Goal: Communication & Community: Answer question/provide support

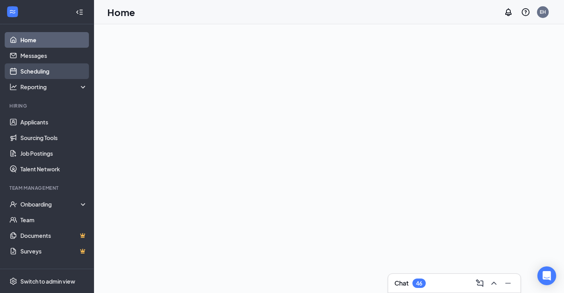
click at [52, 78] on link "Scheduling" at bounding box center [53, 71] width 67 height 16
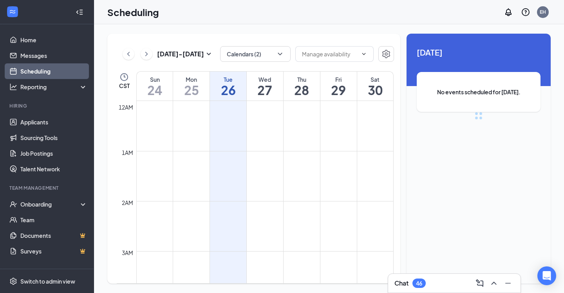
scroll to position [385, 0]
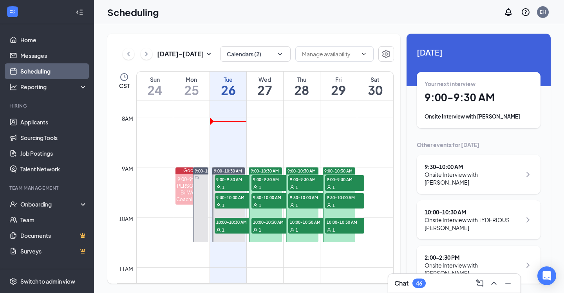
click at [494, 115] on div "Onsite Interview with Kaylee Neal" at bounding box center [479, 117] width 108 height 8
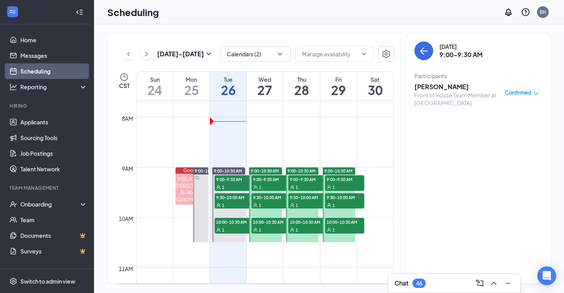
click at [518, 92] on span "Confirmed" at bounding box center [518, 93] width 27 height 8
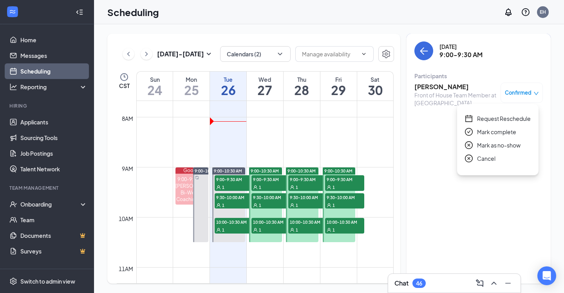
click at [494, 121] on span "Request Reschedule" at bounding box center [504, 118] width 54 height 9
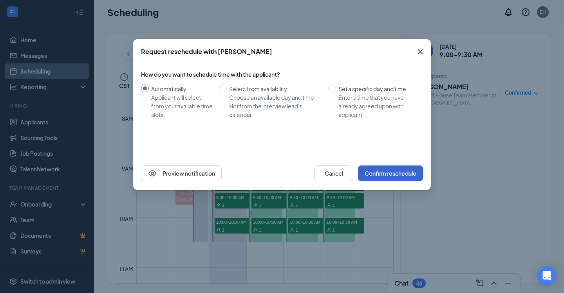
click at [382, 171] on button "Confirm reschedule" at bounding box center [390, 174] width 65 height 16
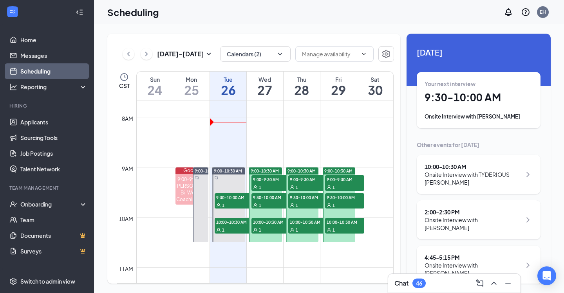
click at [488, 172] on div "Onsite Interview with TYDERIOUS [PERSON_NAME]" at bounding box center [473, 179] width 97 height 16
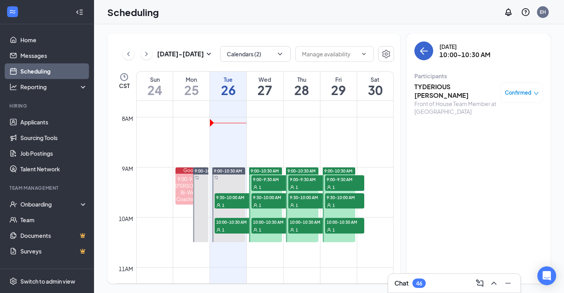
click at [430, 49] on button "back-button" at bounding box center [423, 51] width 19 height 19
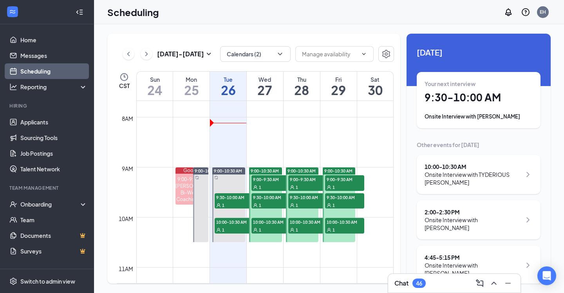
click at [268, 168] on div "9:00-10:30 AM" at bounding box center [265, 171] width 33 height 7
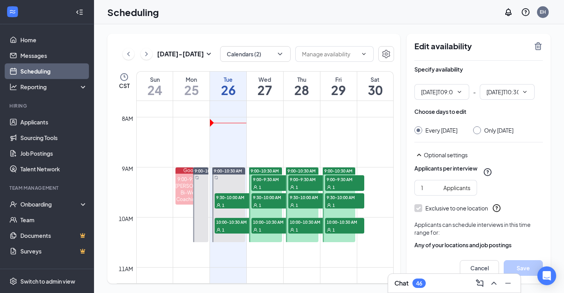
type input "09:00 AM"
type input "10:30 AM"
click at [270, 73] on div "Wed 27" at bounding box center [265, 86] width 36 height 29
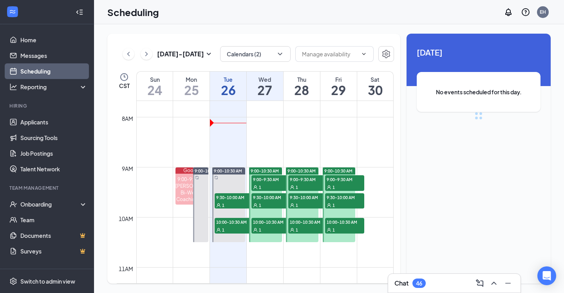
click at [267, 84] on h1 "27" at bounding box center [265, 89] width 36 height 13
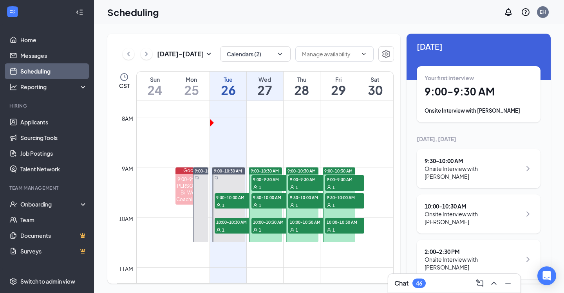
click at [301, 89] on h1 "28" at bounding box center [302, 89] width 36 height 13
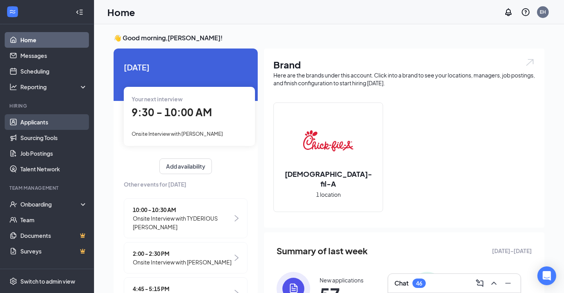
click at [54, 118] on link "Applicants" at bounding box center [53, 122] width 67 height 16
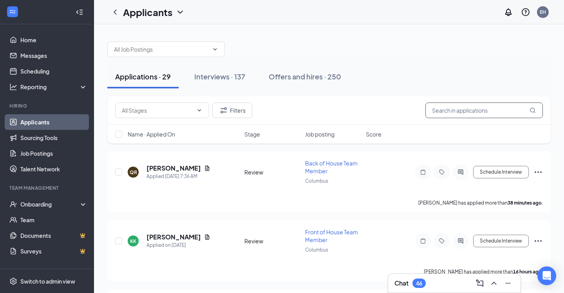
click at [460, 111] on input "text" at bounding box center [484, 111] width 118 height 16
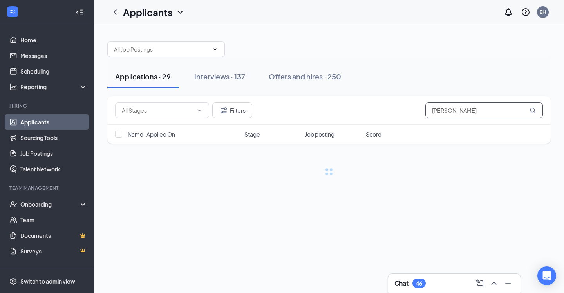
type input "[PERSON_NAME]"
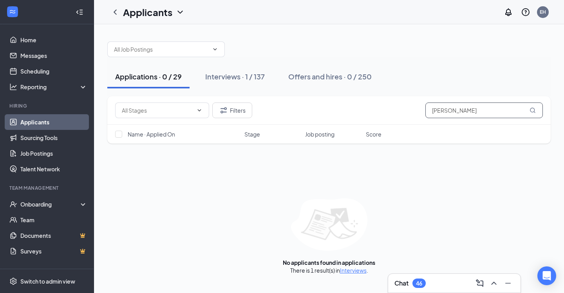
click at [500, 115] on input "[PERSON_NAME]" at bounding box center [484, 111] width 118 height 16
click at [48, 74] on link "Scheduling" at bounding box center [53, 71] width 67 height 16
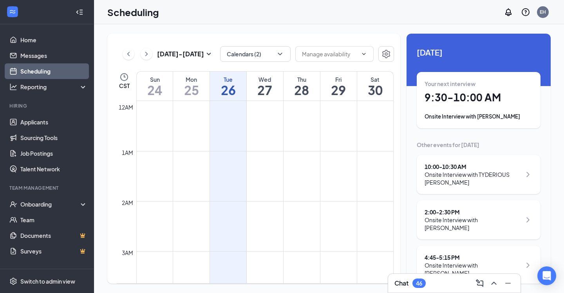
click at [131, 52] on icon "ChevronLeft" at bounding box center [129, 53] width 8 height 9
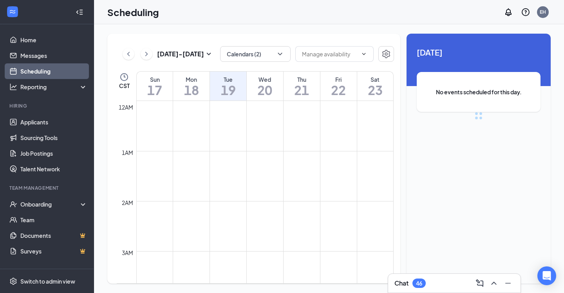
click at [131, 52] on icon "ChevronLeft" at bounding box center [129, 53] width 8 height 9
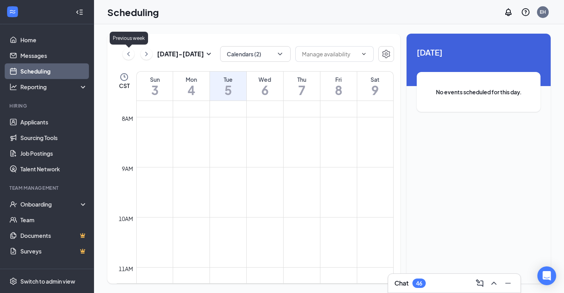
click at [131, 52] on icon "ChevronLeft" at bounding box center [129, 53] width 8 height 9
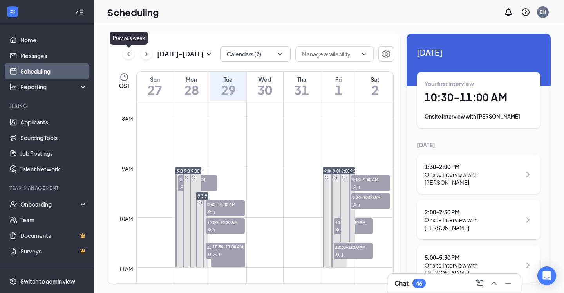
click at [131, 52] on icon "ChevronLeft" at bounding box center [129, 53] width 8 height 9
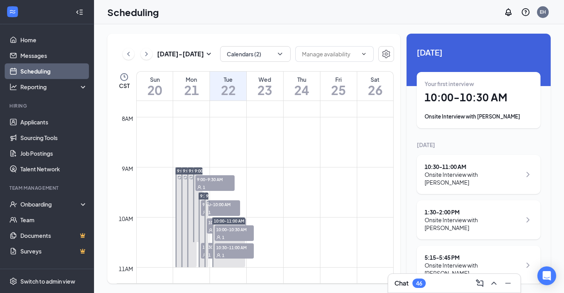
click at [198, 95] on h1 "21" at bounding box center [191, 89] width 36 height 13
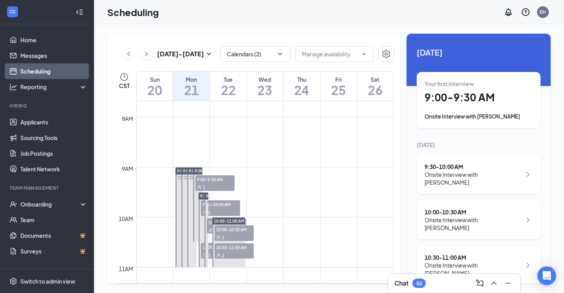
click at [481, 175] on div "Onsite Interview with [PERSON_NAME]" at bounding box center [473, 179] width 97 height 16
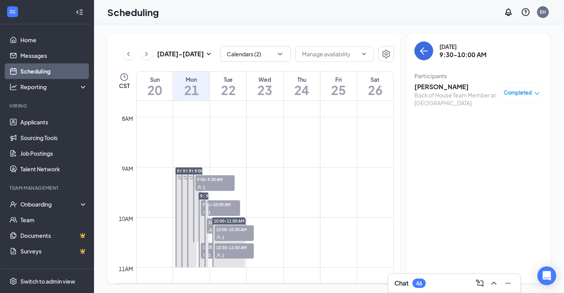
click at [443, 89] on h3 "[PERSON_NAME]" at bounding box center [455, 87] width 82 height 9
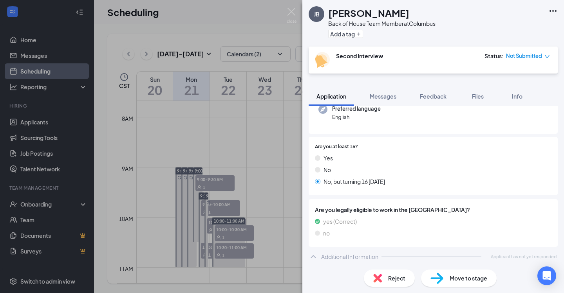
scroll to position [84, 0]
click at [447, 278] on div "Move to stage" at bounding box center [459, 278] width 76 height 17
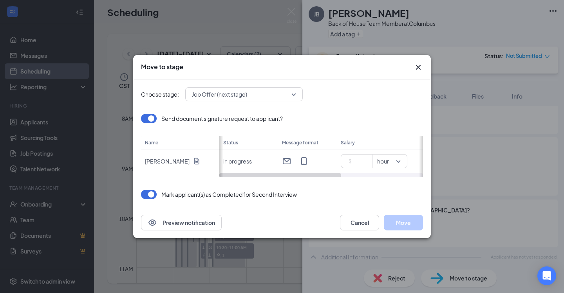
click at [419, 67] on icon "Cross" at bounding box center [418, 67] width 5 height 5
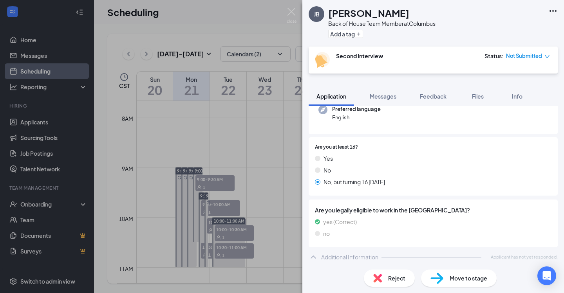
click at [461, 280] on span "Move to stage" at bounding box center [469, 278] width 38 height 9
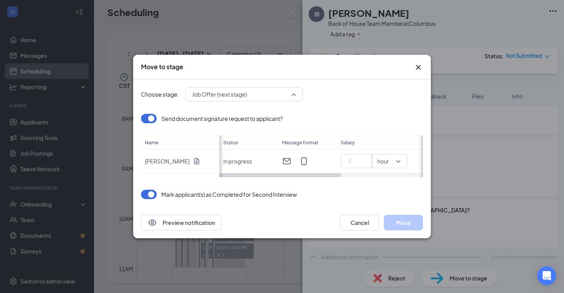
click at [295, 94] on span "Job Offer (next stage)" at bounding box center [244, 95] width 104 height 12
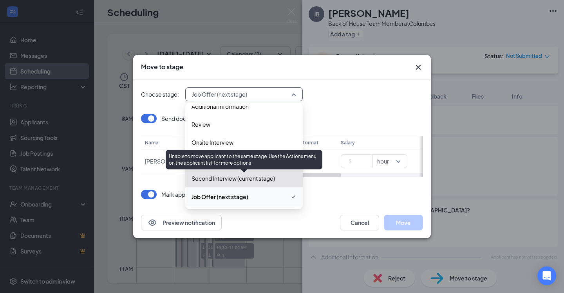
click at [223, 178] on span "Second Interview (current stage)" at bounding box center [233, 178] width 83 height 9
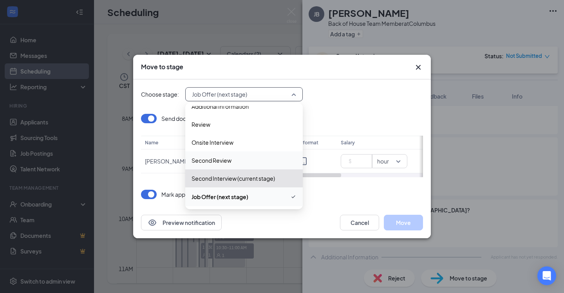
click at [420, 67] on icon "Cross" at bounding box center [418, 67] width 9 height 9
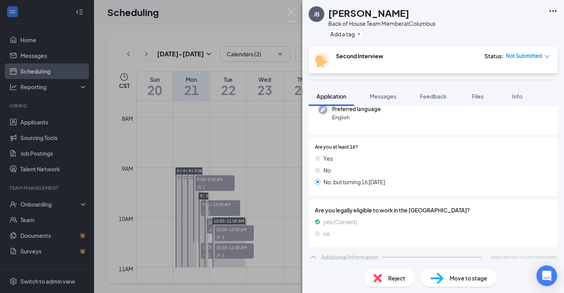
click at [547, 281] on icon "Open Intercom Messenger" at bounding box center [547, 276] width 10 height 10
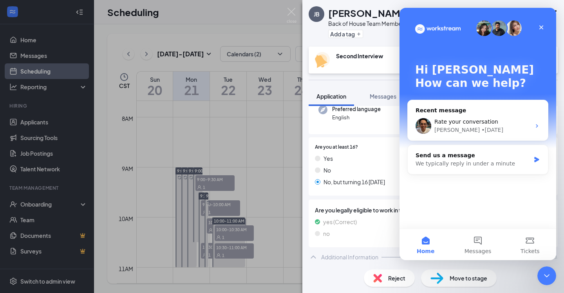
scroll to position [0, 0]
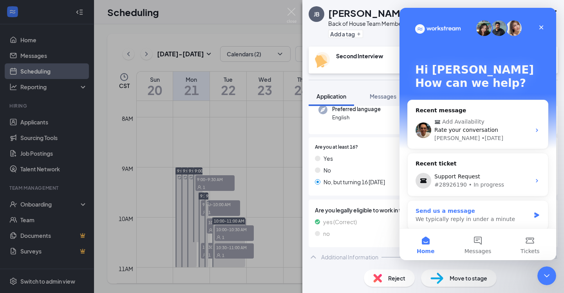
click at [467, 221] on div "We typically reply in under a minute" at bounding box center [473, 219] width 115 height 8
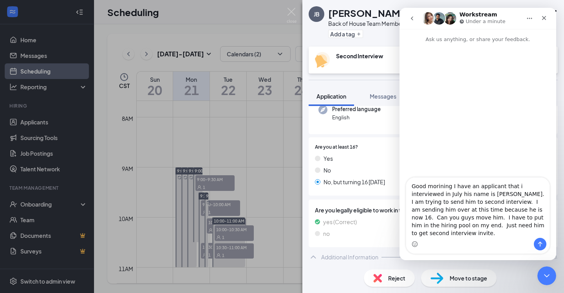
type textarea "Good morining I have an applicant that i interviewed in July his name is [PERSO…"
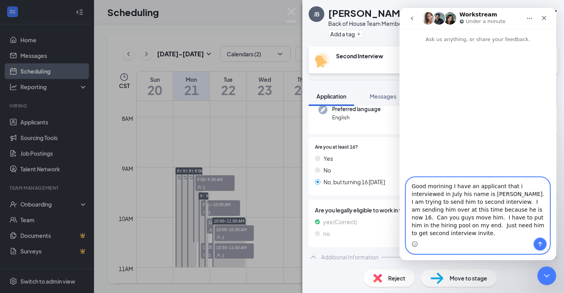
click at [540, 248] on button "Send a message…" at bounding box center [540, 244] width 13 height 13
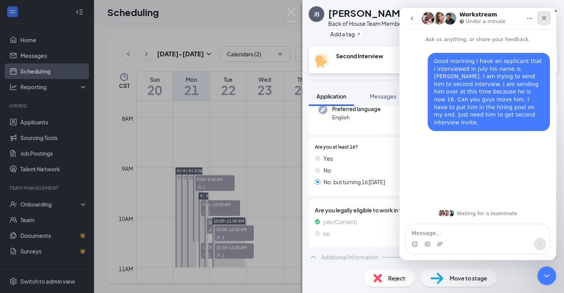
click at [541, 20] on icon "Close" at bounding box center [544, 18] width 6 height 6
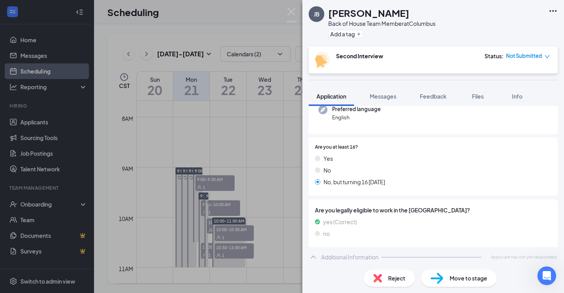
click at [260, 145] on div "[PERSON_NAME] [PERSON_NAME] Back of House Team Member at [GEOGRAPHIC_DATA] Add …" at bounding box center [282, 146] width 564 height 293
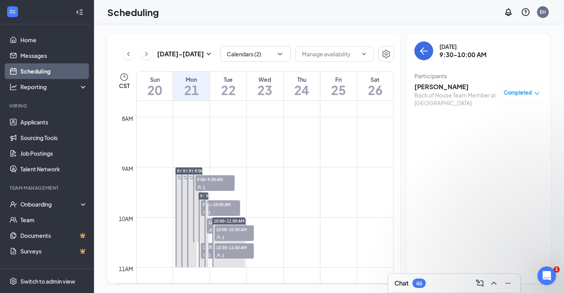
click at [101, 16] on div "Scheduling EH" at bounding box center [329, 12] width 470 height 24
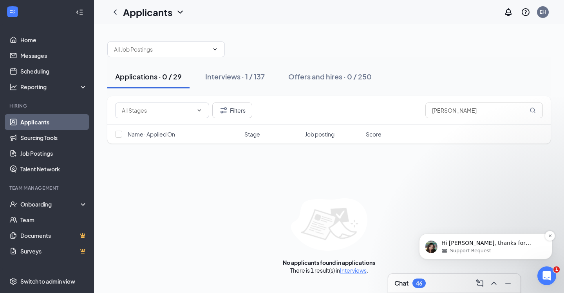
click at [500, 244] on p "Hi [PERSON_NAME], thanks for reaching out. Say here from the Support Team. Let …" at bounding box center [491, 244] width 101 height 8
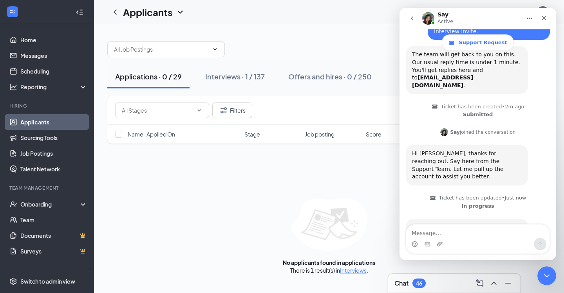
scroll to position [121, 0]
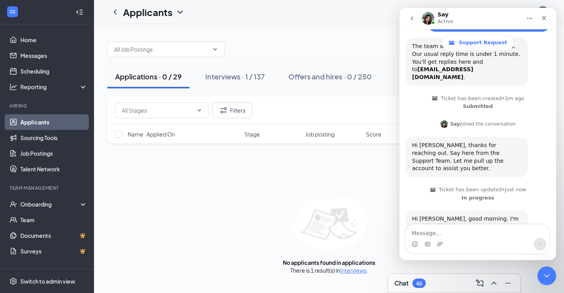
click at [504, 244] on div "Intercom messenger" at bounding box center [477, 244] width 143 height 13
click at [485, 244] on div "Intercom messenger" at bounding box center [477, 244] width 143 height 13
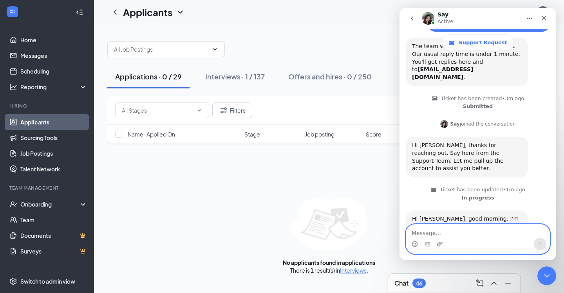
click at [467, 232] on textarea "Message…" at bounding box center [477, 231] width 143 height 13
type textarea "Thank you."
click at [541, 246] on icon "Send a message…" at bounding box center [540, 244] width 6 height 6
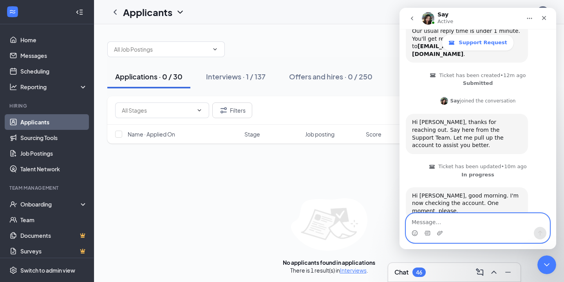
scroll to position [262, 0]
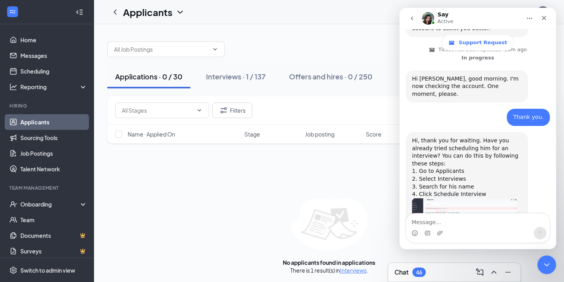
click at [476, 199] on img "Say says…" at bounding box center [464, 218] width 105 height 38
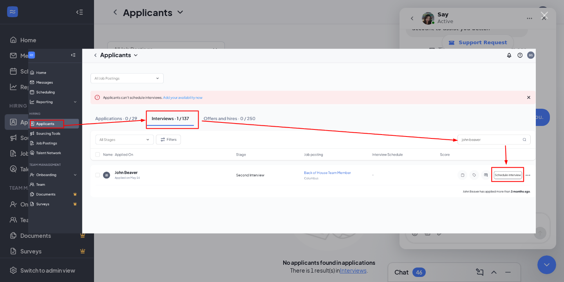
click at [368, 30] on div "Intercom messenger" at bounding box center [282, 141] width 564 height 282
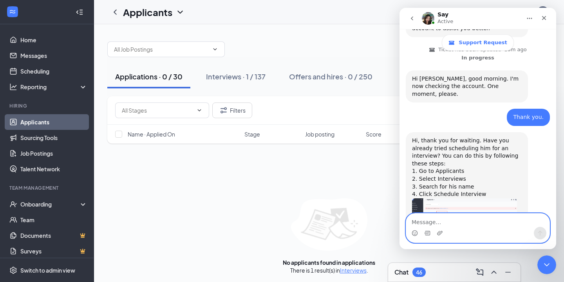
click at [467, 222] on textarea "Message…" at bounding box center [477, 220] width 143 height 13
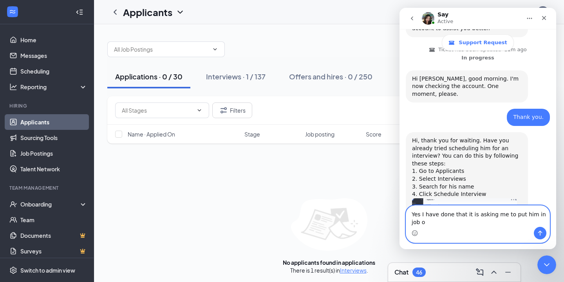
scroll to position [270, 0]
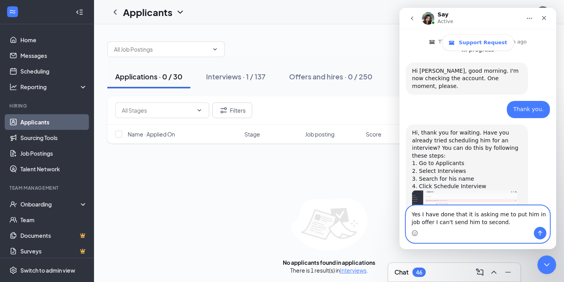
type textarea "Yes I have done that it is asking me to put him in job offer I can't send him t…"
click at [539, 234] on icon "Send a message…" at bounding box center [540, 233] width 6 height 6
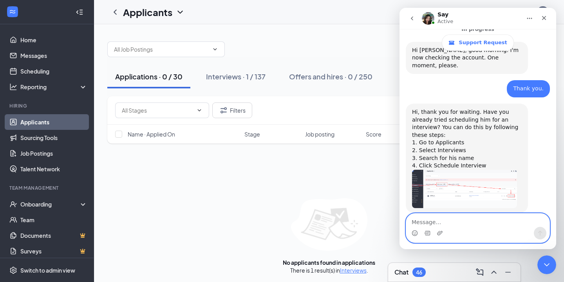
scroll to position [292, 0]
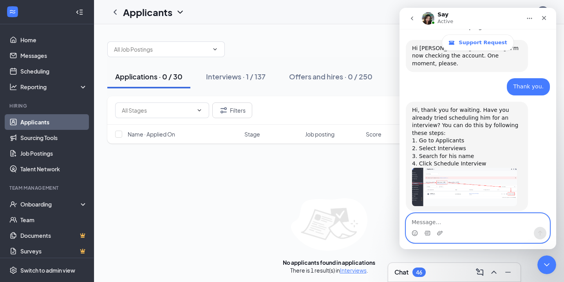
click at [490, 226] on textarea "Message…" at bounding box center [477, 220] width 143 height 13
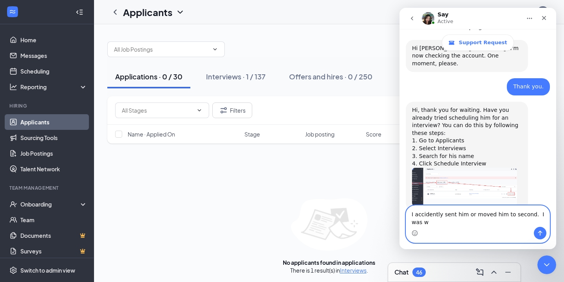
scroll to position [300, 0]
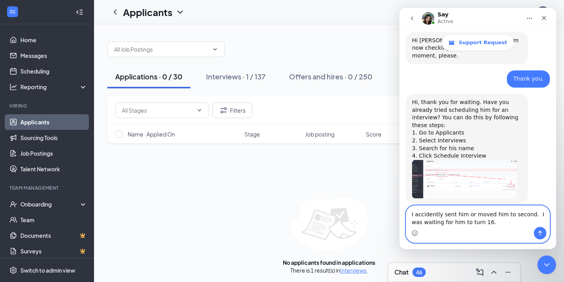
type textarea "I accidently sent him or moved him to second. I was waiting for him to turn 16."
click at [541, 228] on button "Send a message…" at bounding box center [540, 233] width 13 height 13
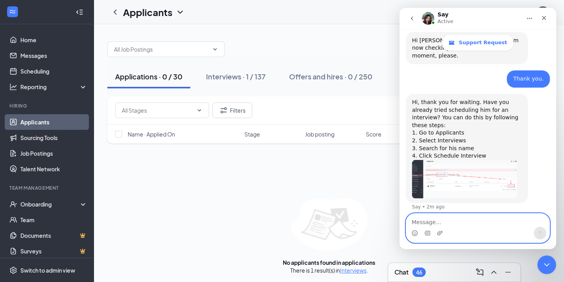
scroll to position [317, 0]
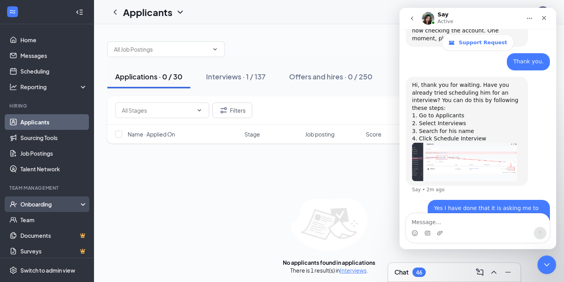
click at [40, 207] on div "Onboarding" at bounding box center [50, 205] width 60 height 8
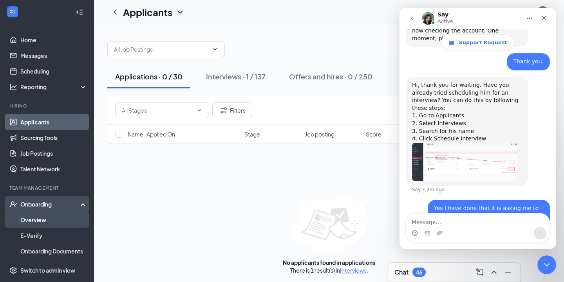
click at [43, 218] on link "Overview" at bounding box center [53, 220] width 67 height 16
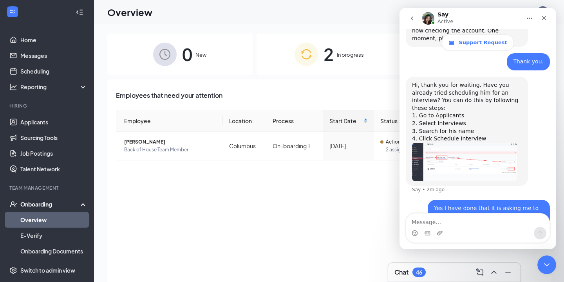
click at [490, 21] on div "Say Active" at bounding box center [471, 19] width 99 height 14
click at [544, 263] on icon "Close Intercom Messenger" at bounding box center [545, 263] width 9 height 9
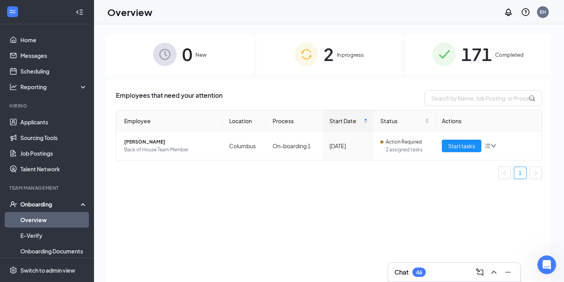
click at [466, 49] on span "171" at bounding box center [476, 54] width 31 height 27
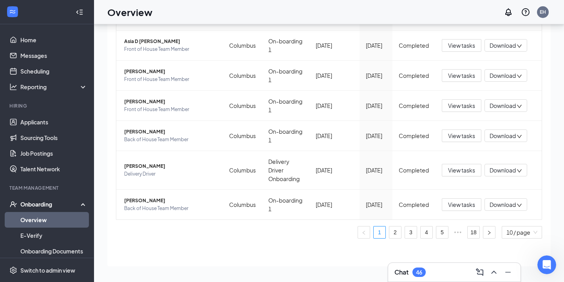
scroll to position [35, 0]
click at [471, 234] on link "18" at bounding box center [474, 233] width 12 height 12
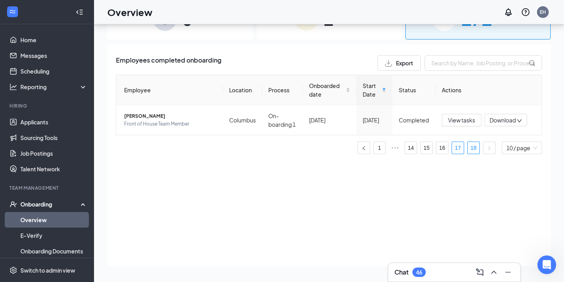
click at [457, 148] on link "17" at bounding box center [458, 148] width 12 height 12
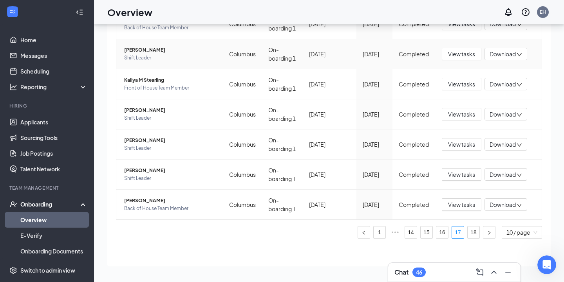
scroll to position [187, 0]
click at [154, 174] on span "[PERSON_NAME]" at bounding box center [170, 171] width 92 height 8
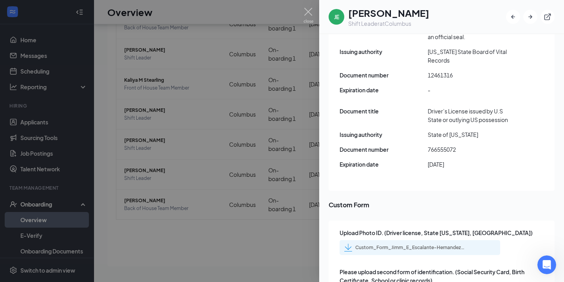
scroll to position [1045, 0]
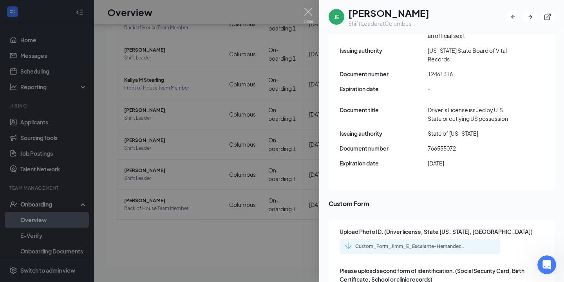
click at [409, 244] on div "Custom_Form_Jimm_E_Escalante-Hernandez_uploadedfile_20250820.pdf.pdf" at bounding box center [410, 247] width 110 height 6
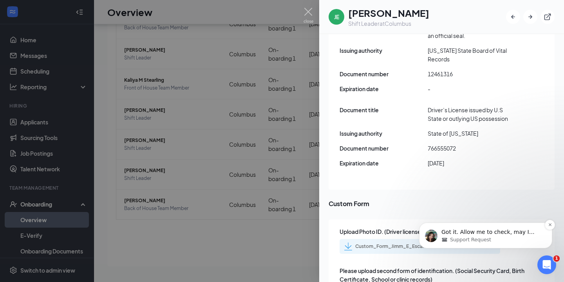
scroll to position [0, 0]
click at [472, 241] on span "Support Request" at bounding box center [470, 240] width 41 height 7
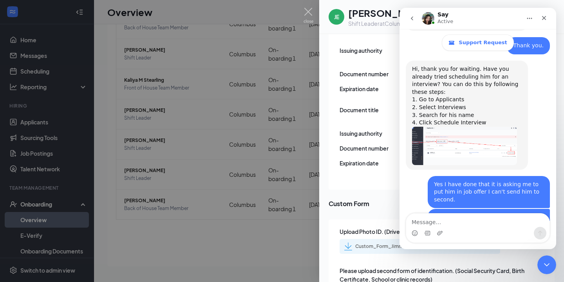
scroll to position [361, 0]
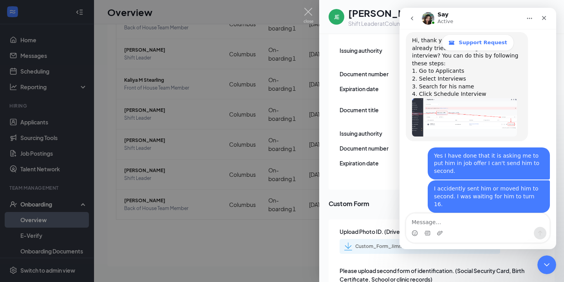
click at [463, 222] on textarea "Message…" at bounding box center [477, 220] width 143 height 13
type textarea "yes thank you"
click at [543, 235] on icon "Send a message…" at bounding box center [540, 233] width 6 height 6
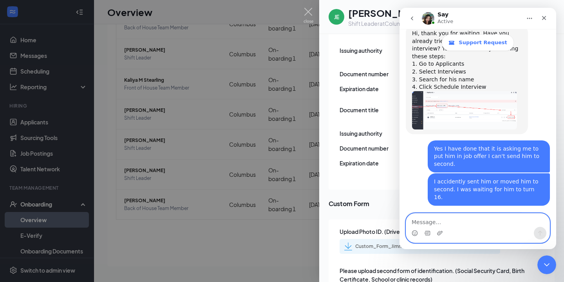
scroll to position [402, 0]
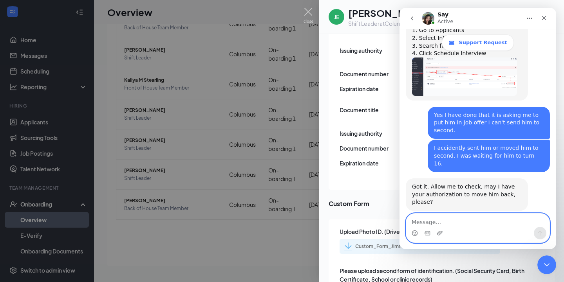
click at [468, 221] on textarea "Message…" at bounding box center [477, 220] width 143 height 13
type textarea "perfect."
click at [544, 236] on button "Send a message…" at bounding box center [540, 233] width 13 height 13
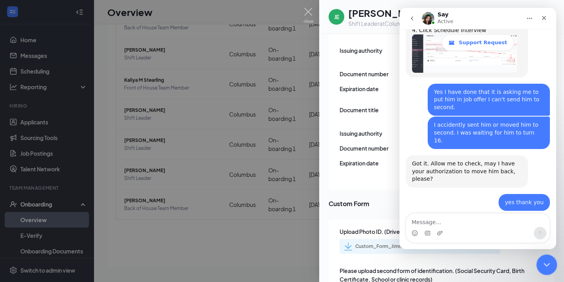
click at [545, 265] on icon "Close Intercom Messenger" at bounding box center [545, 263] width 5 height 3
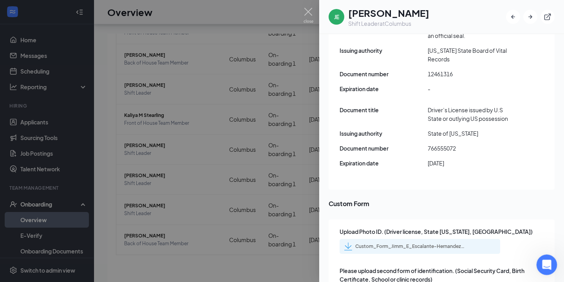
scroll to position [35, 0]
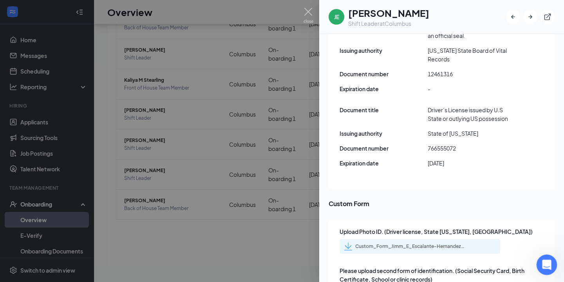
click at [545, 265] on icon "Open Intercom Messenger" at bounding box center [545, 264] width 5 height 6
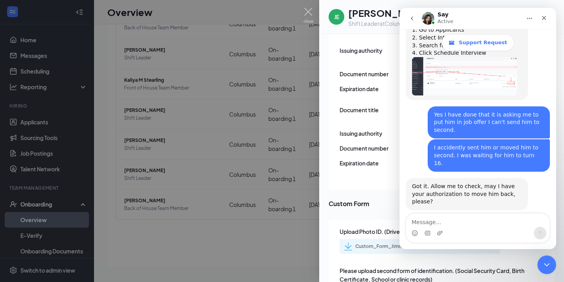
scroll to position [425, 0]
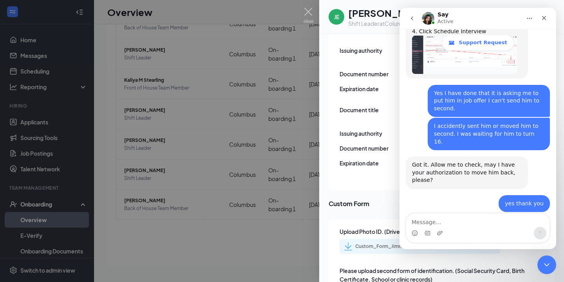
click at [246, 258] on div at bounding box center [282, 141] width 564 height 282
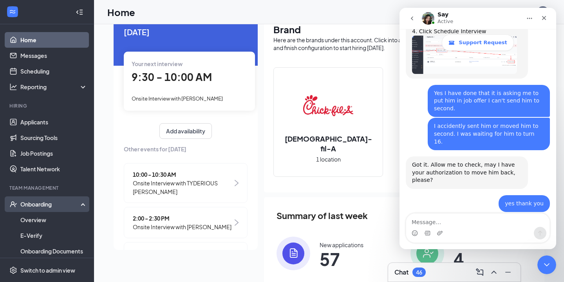
click at [44, 203] on div "Onboarding" at bounding box center [50, 205] width 60 height 8
click at [44, 205] on div "Onboarding" at bounding box center [50, 205] width 60 height 8
click at [42, 215] on link "Overview" at bounding box center [53, 220] width 67 height 16
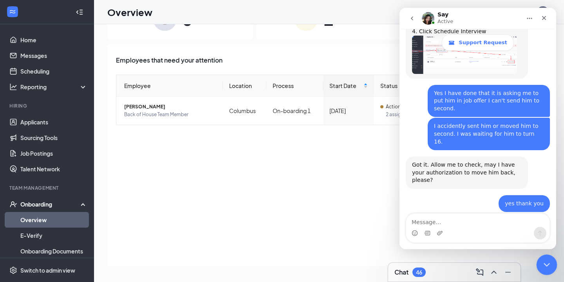
click at [542, 262] on icon "Close Intercom Messenger" at bounding box center [545, 263] width 9 height 9
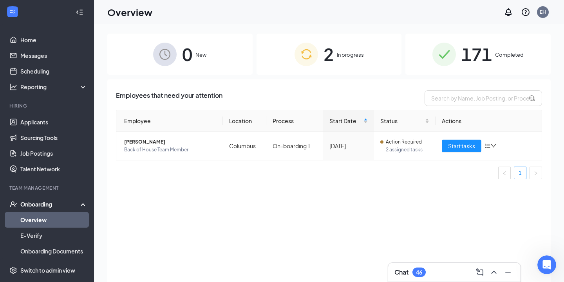
click at [467, 60] on span "171" at bounding box center [476, 54] width 31 height 27
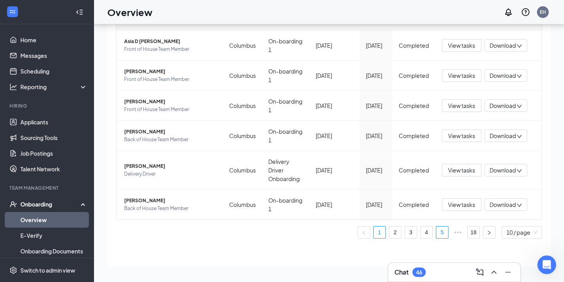
scroll to position [35, 0]
click at [473, 233] on link "18" at bounding box center [474, 233] width 12 height 12
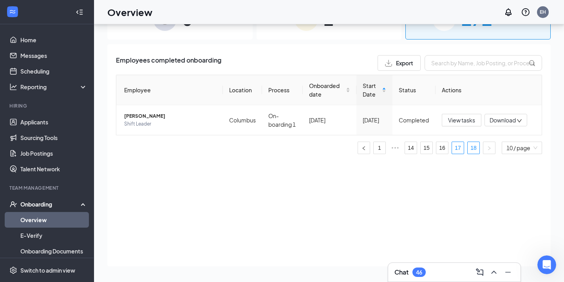
click at [457, 150] on link "17" at bounding box center [458, 148] width 12 height 12
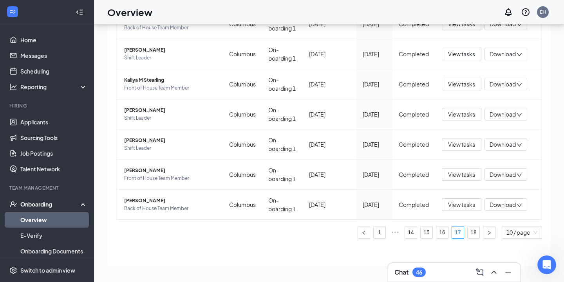
scroll to position [187, 0]
click at [476, 228] on link "18" at bounding box center [474, 233] width 12 height 12
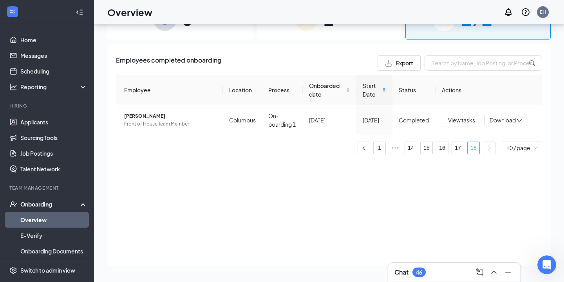
click at [473, 151] on link "18" at bounding box center [474, 148] width 12 height 12
click at [458, 149] on link "17" at bounding box center [458, 148] width 12 height 12
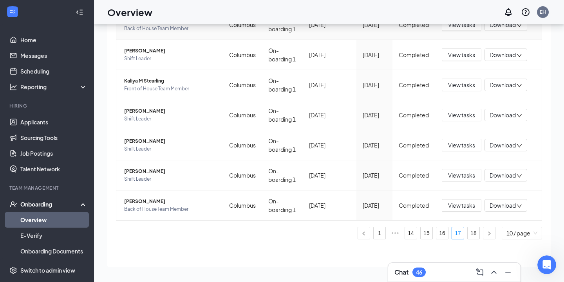
scroll to position [186, 0]
click at [158, 170] on span "[PERSON_NAME]" at bounding box center [170, 171] width 92 height 8
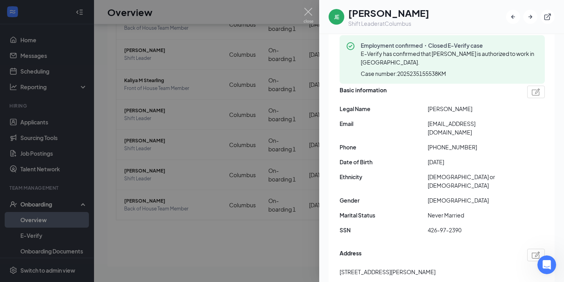
scroll to position [72, 0]
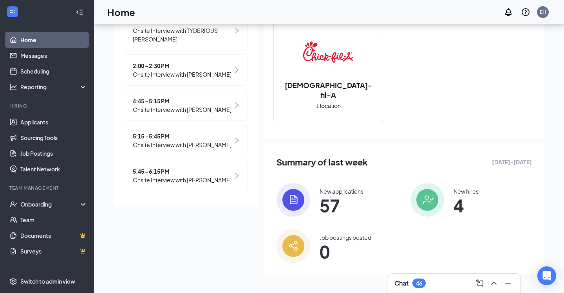
scroll to position [99, 0]
click at [550, 275] on icon "Open Intercom Messenger" at bounding box center [546, 276] width 9 height 10
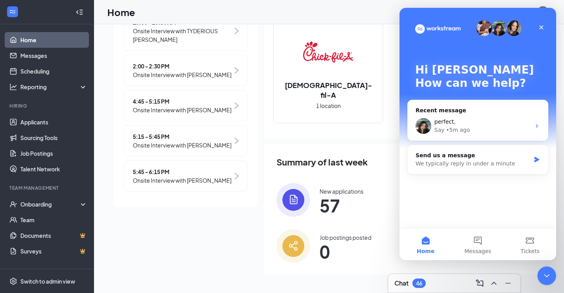
scroll to position [0, 0]
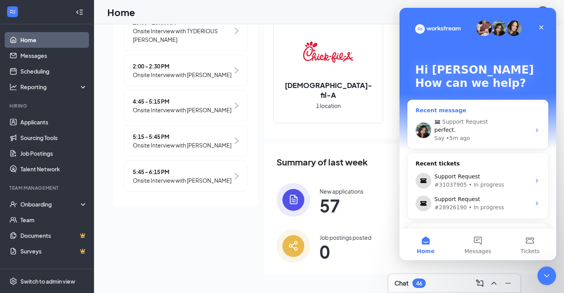
click at [498, 136] on div "Say • 5m ago" at bounding box center [482, 138] width 96 height 8
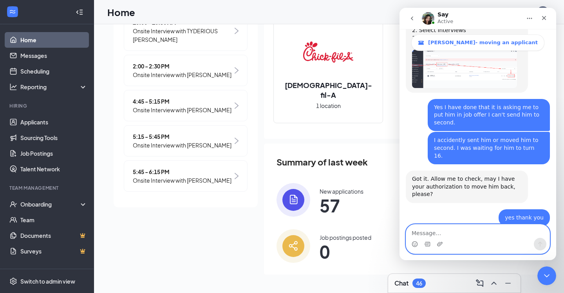
scroll to position [459, 0]
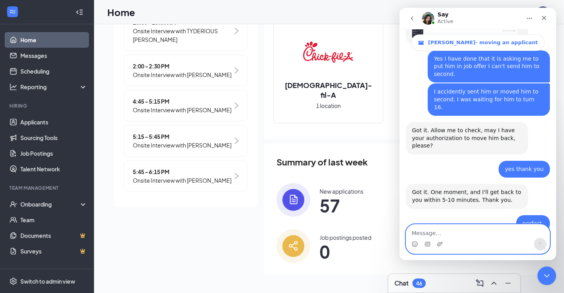
click at [448, 232] on textarea "Message…" at bounding box center [477, 231] width 143 height 13
type textarea "yes"
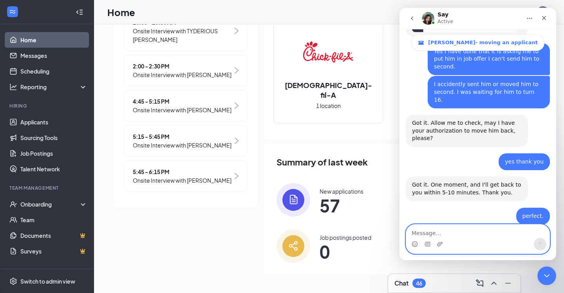
scroll to position [482, 0]
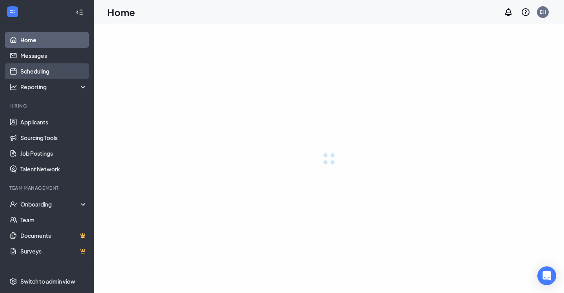
click at [49, 72] on link "Scheduling" at bounding box center [53, 71] width 67 height 16
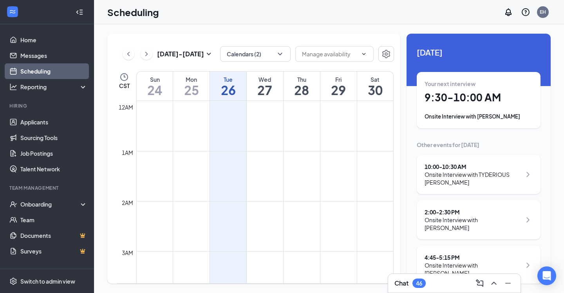
click at [129, 53] on icon "ChevronLeft" at bounding box center [129, 53] width 8 height 9
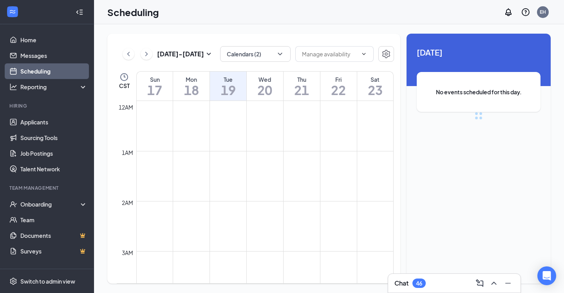
scroll to position [385, 0]
click at [129, 53] on icon "ChevronLeft" at bounding box center [129, 53] width 8 height 9
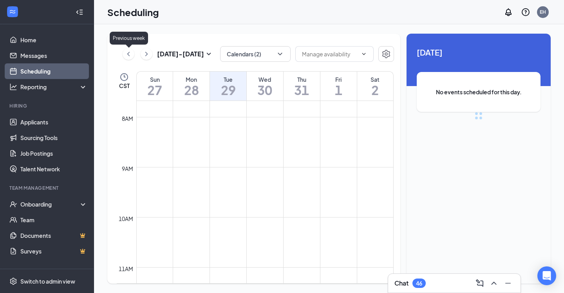
click at [129, 53] on icon "ChevronLeft" at bounding box center [129, 53] width 8 height 9
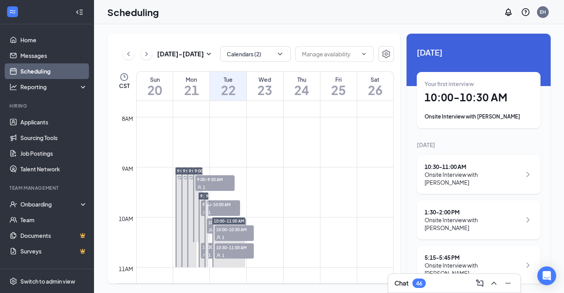
click at [193, 86] on h1 "21" at bounding box center [191, 89] width 36 height 13
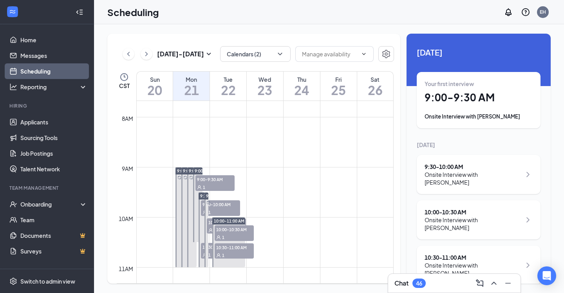
click at [492, 173] on div "Onsite Interview with [PERSON_NAME]" at bounding box center [473, 179] width 97 height 16
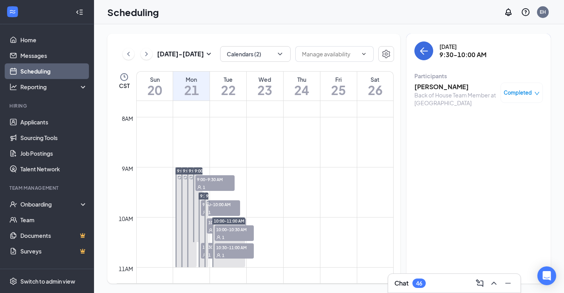
click at [441, 89] on h3 "[PERSON_NAME]" at bounding box center [455, 87] width 82 height 9
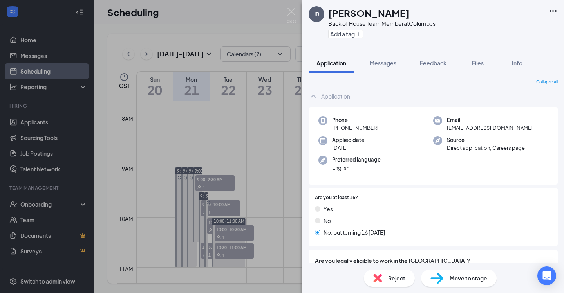
click at [456, 279] on span "Move to stage" at bounding box center [469, 278] width 38 height 9
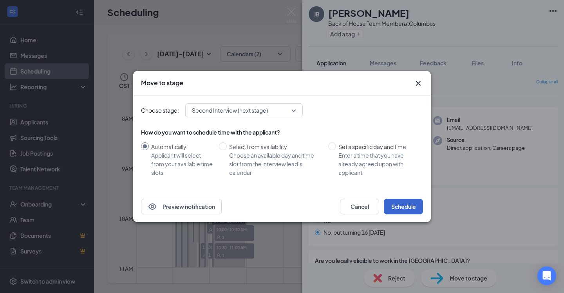
click at [414, 208] on button "Schedule" at bounding box center [403, 207] width 39 height 16
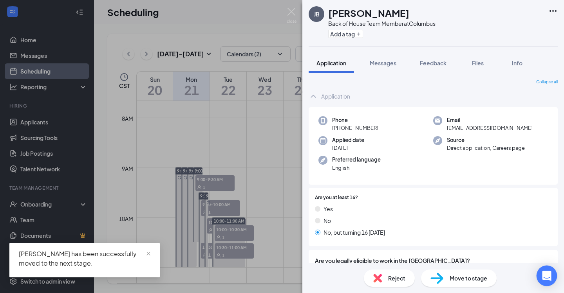
click at [546, 271] on div "Open Intercom Messenger" at bounding box center [547, 276] width 21 height 21
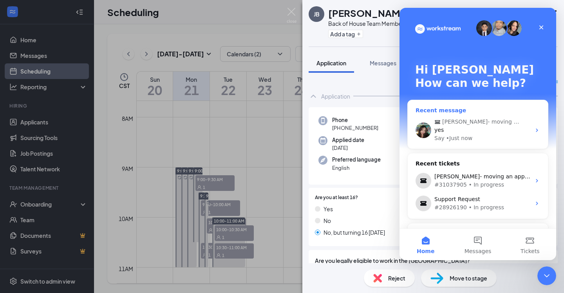
click at [456, 130] on div "yes" at bounding box center [482, 130] width 96 height 8
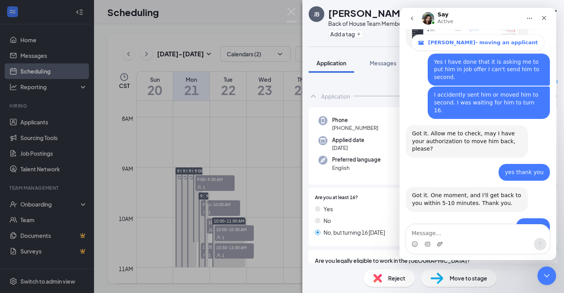
scroll to position [482, 0]
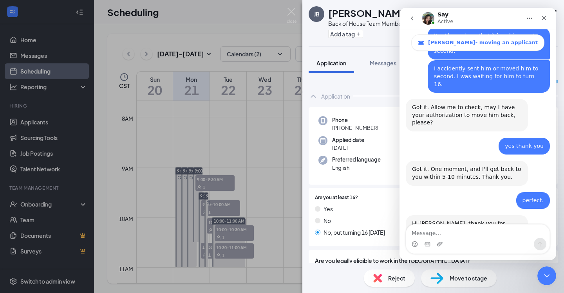
click at [441, 238] on textarea "Message…" at bounding box center [477, 231] width 143 height 13
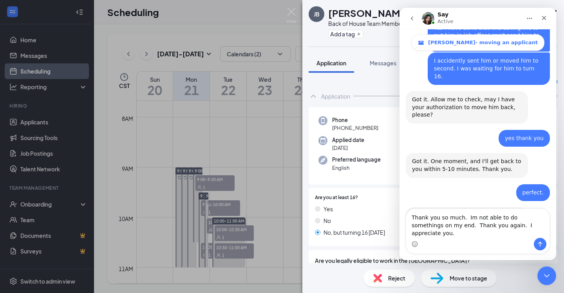
type textarea "Thank you so much. Im not able to do somethings on my end. Thank you again. I a…"
click at [545, 245] on button "Send a message…" at bounding box center [540, 244] width 13 height 13
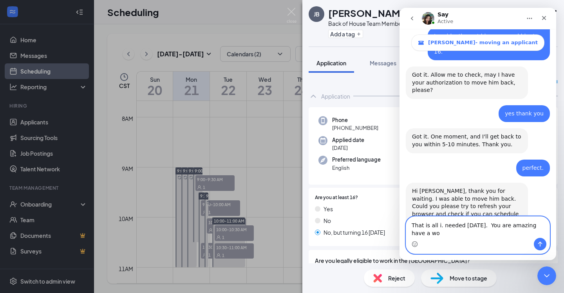
scroll to position [523, 0]
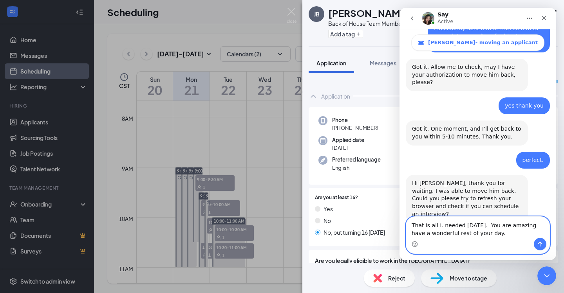
type textarea "That is all i. needed today. You are amazing have a wonderful rest of your day."
click at [542, 242] on icon "Send a message…" at bounding box center [540, 244] width 6 height 6
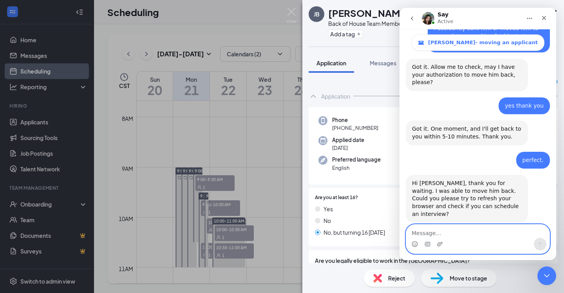
scroll to position [540, 0]
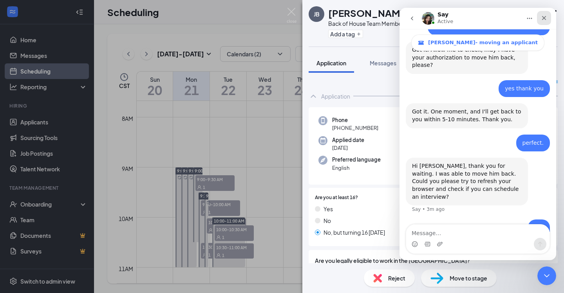
click at [548, 18] on div "Close" at bounding box center [544, 18] width 14 height 14
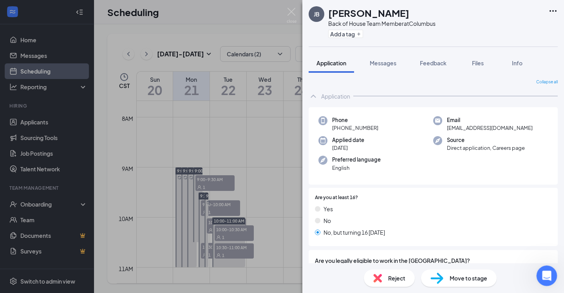
click at [546, 269] on div "Open Intercom Messenger" at bounding box center [546, 275] width 26 height 26
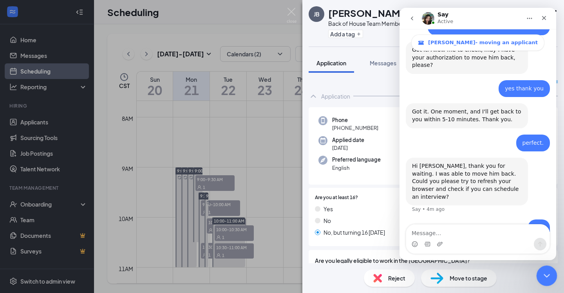
click at [545, 274] on icon "Close Intercom Messenger" at bounding box center [545, 274] width 9 height 9
